Goal: Navigation & Orientation: Find specific page/section

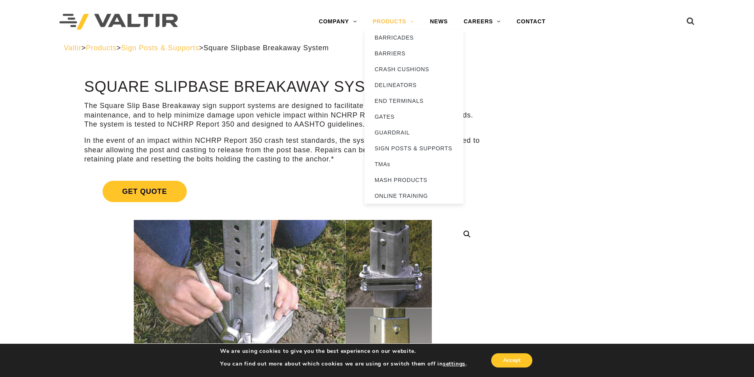
click at [406, 22] on link "PRODUCTS" at bounding box center [393, 22] width 57 height 16
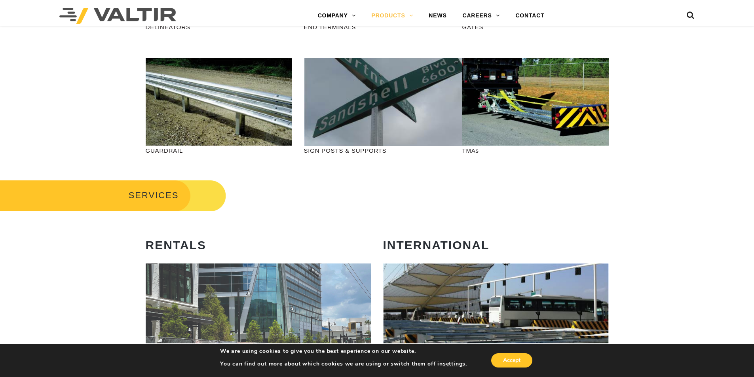
scroll to position [277, 0]
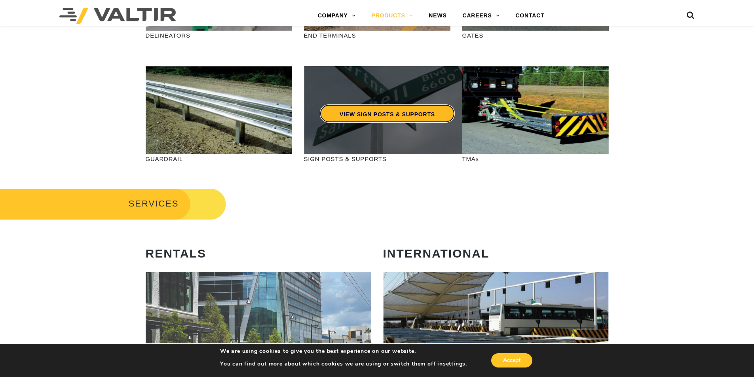
click at [376, 119] on link "VIEW SIGN POSTS & SUPPORTS" at bounding box center [387, 113] width 135 height 18
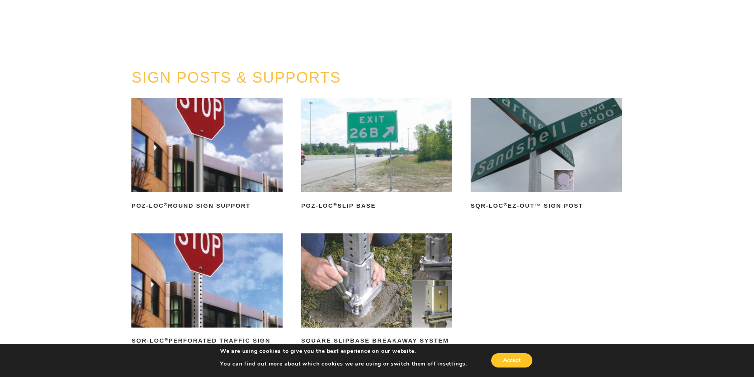
scroll to position [119, 0]
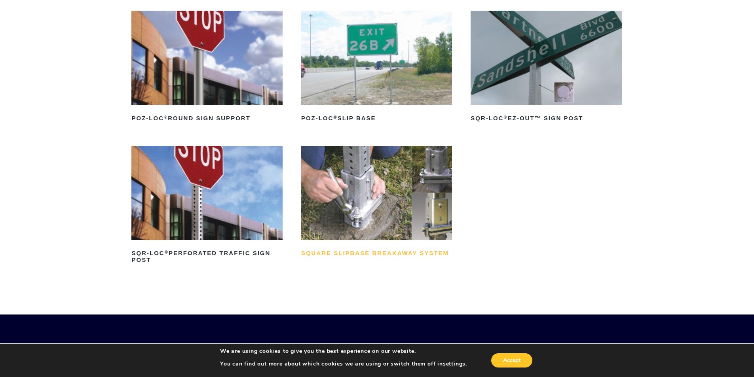
click at [368, 250] on h2 "Square Slipbase Breakaway System" at bounding box center [376, 253] width 151 height 13
